Goal: Information Seeking & Learning: Learn about a topic

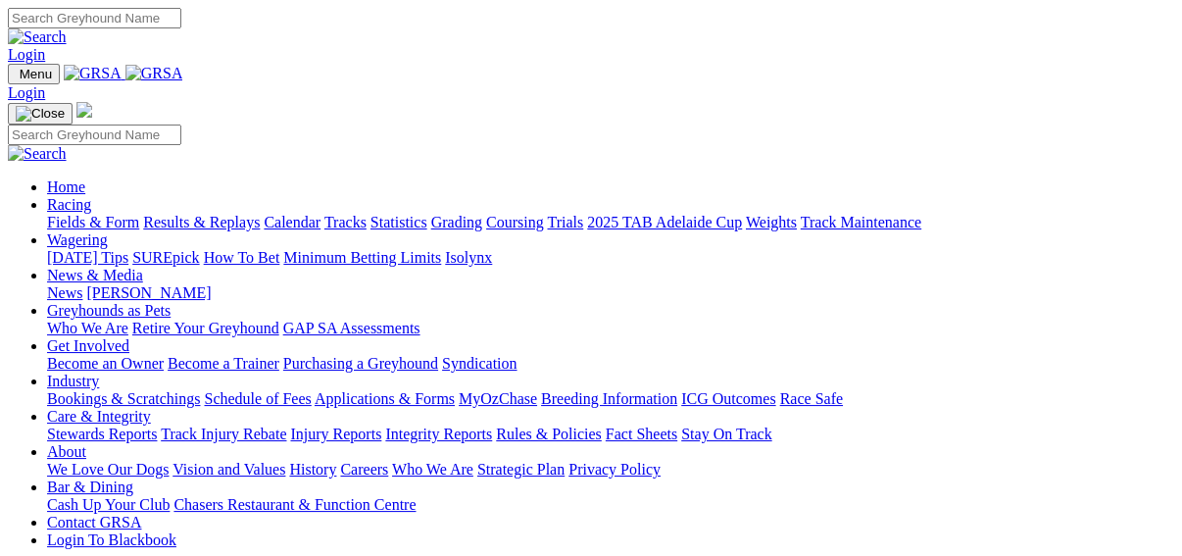
click at [55, 214] on link "Fields & Form" at bounding box center [93, 222] width 92 height 17
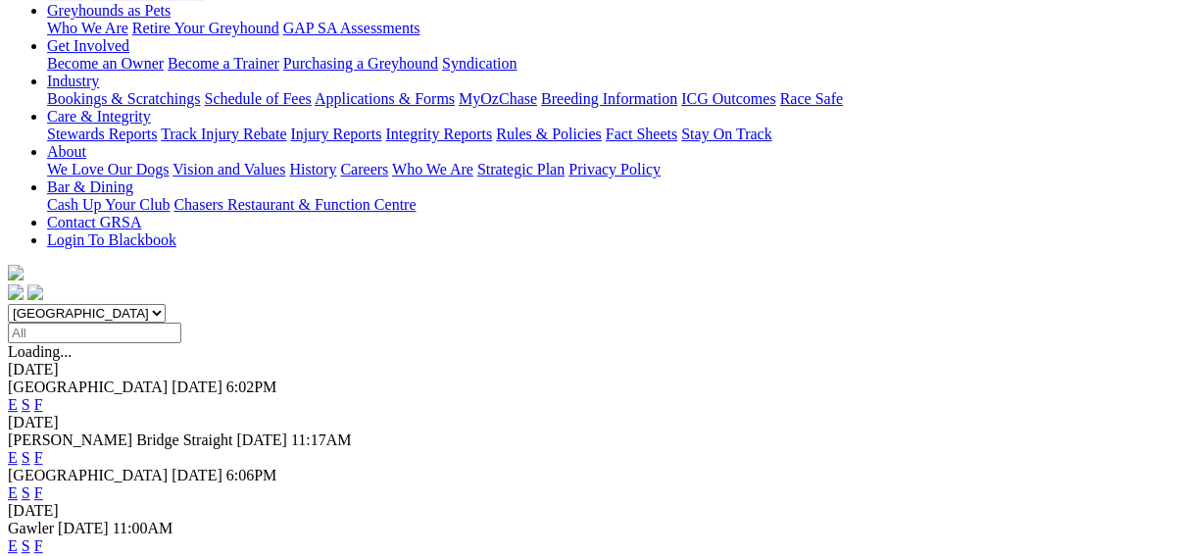
scroll to position [314, 0]
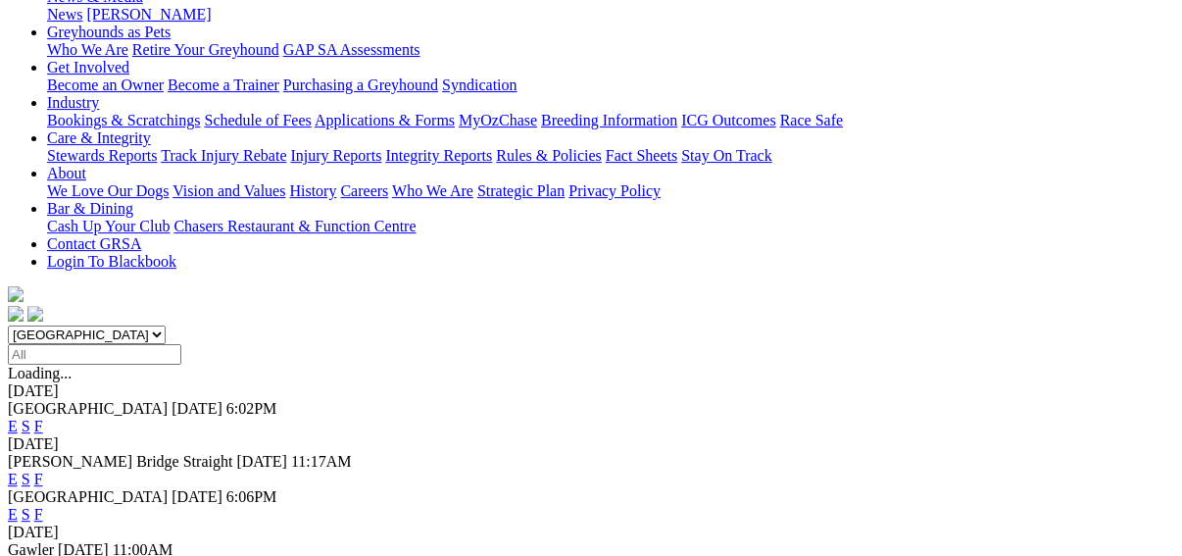
click at [43, 471] on link "F" at bounding box center [38, 479] width 9 height 17
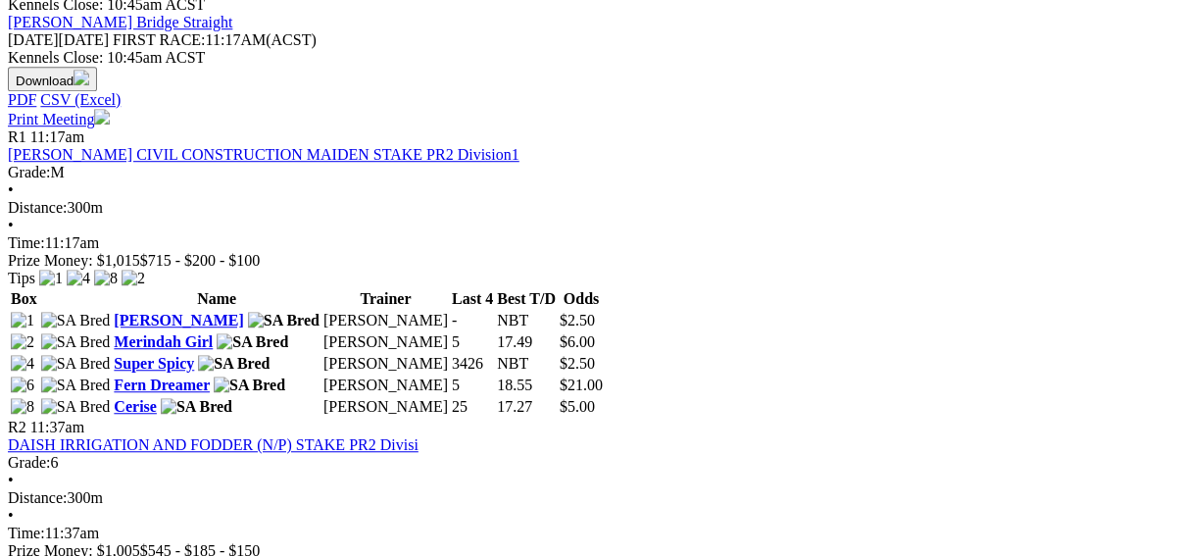
scroll to position [863, 0]
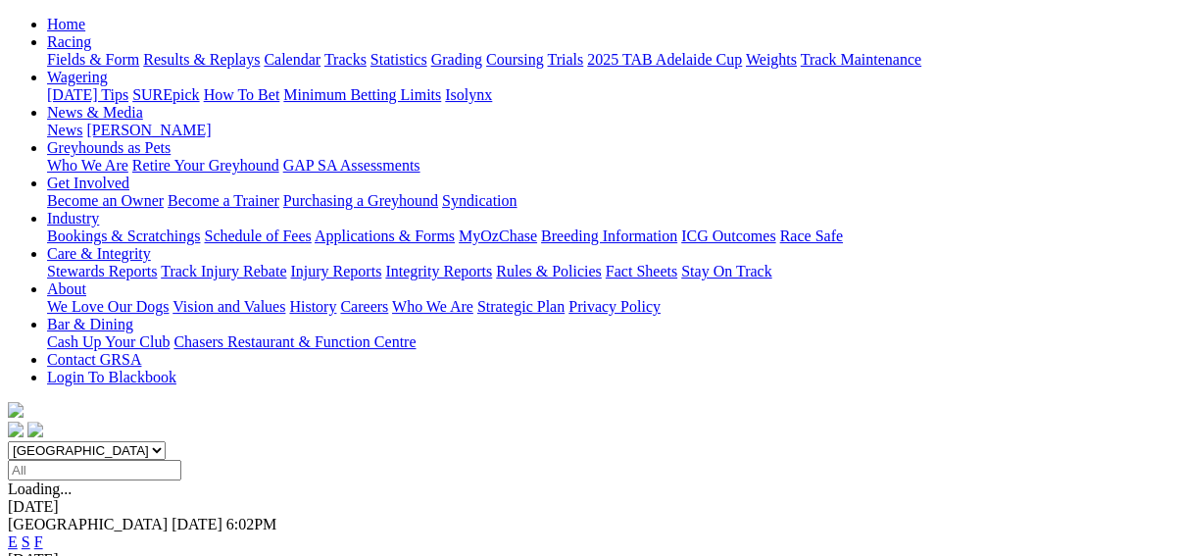
scroll to position [235, 0]
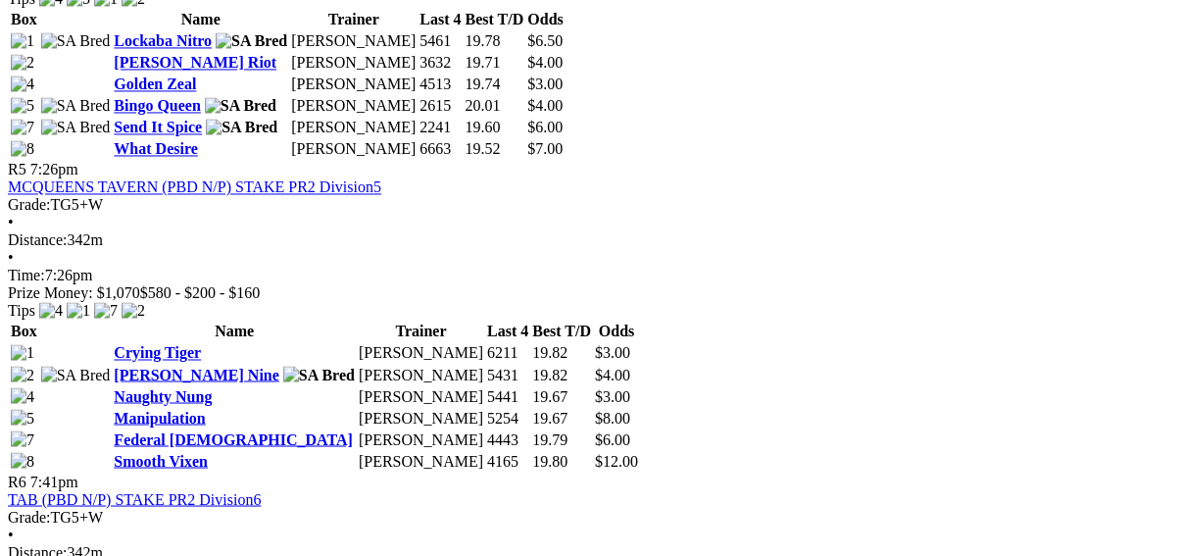
scroll to position [2118, 0]
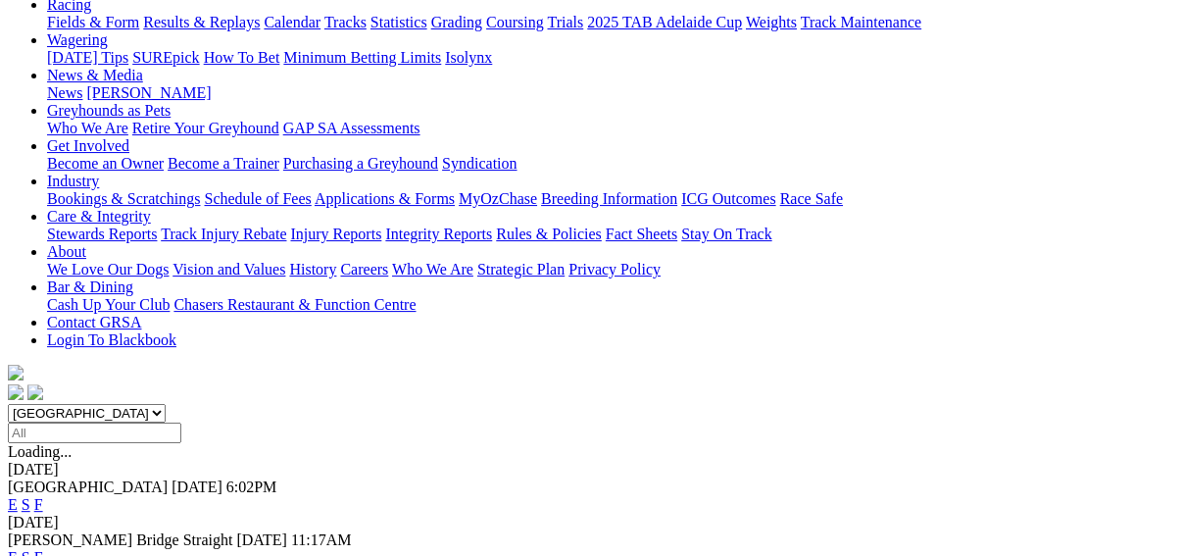
scroll to position [471, 0]
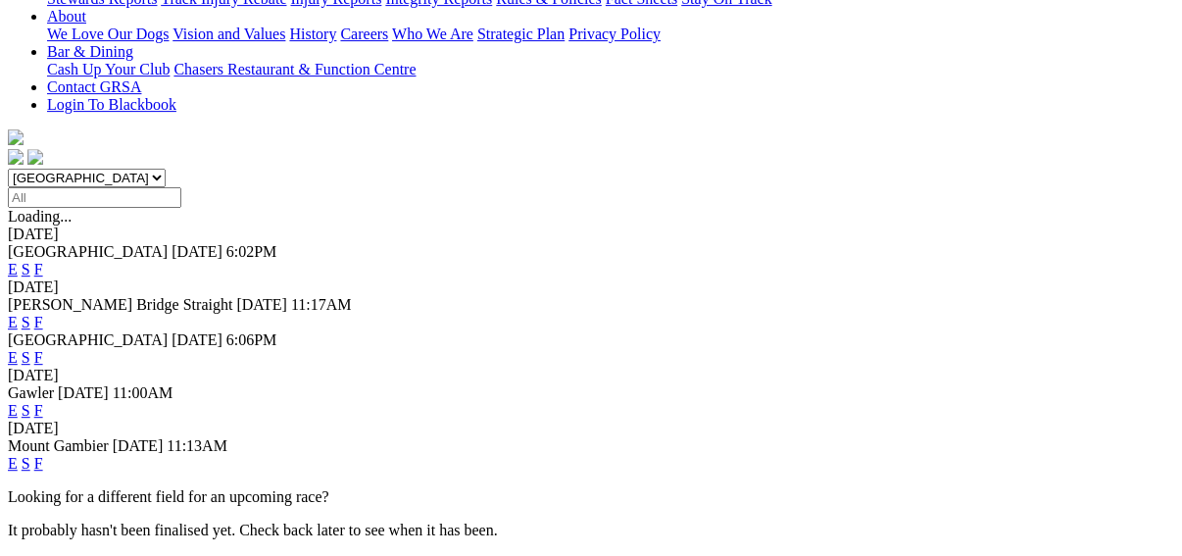
click at [43, 402] on link "F" at bounding box center [38, 410] width 9 height 17
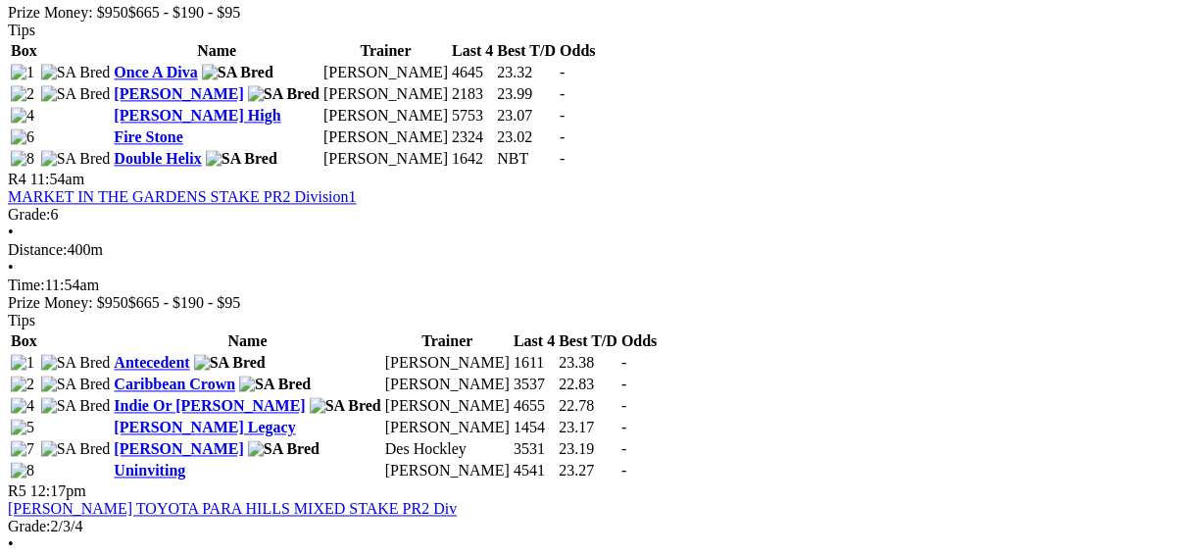
scroll to position [1569, 0]
